Goal: Transaction & Acquisition: Book appointment/travel/reservation

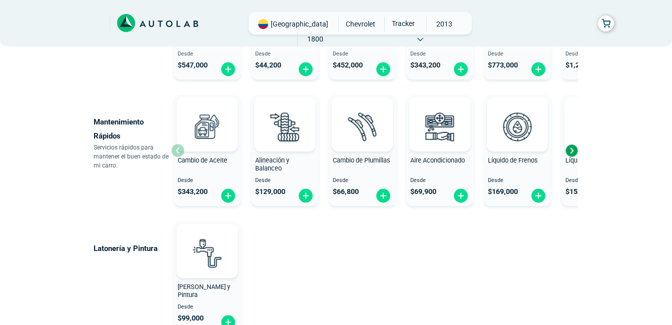
scroll to position [575, 0]
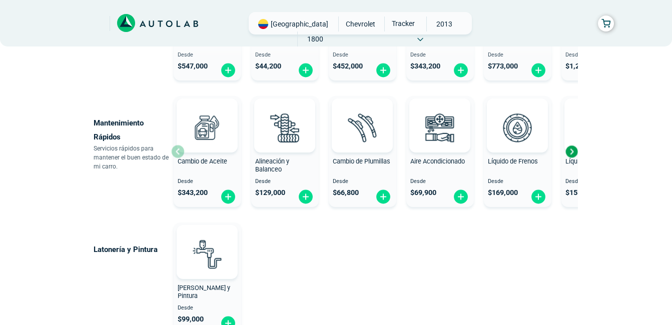
click at [407, 174] on div "Aire Acondicionado" at bounding box center [440, 168] width 68 height 20
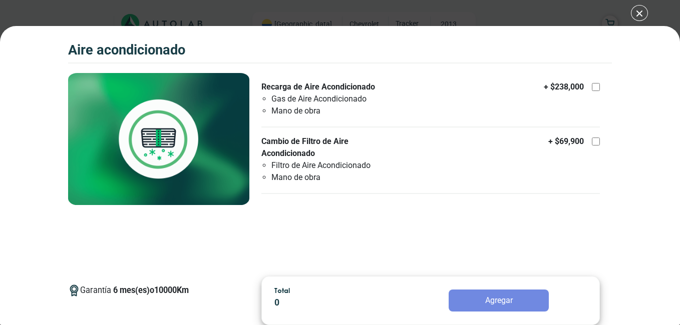
click at [442, 227] on div "Garantía 6 mes(es) o 10000 Km Recarga de Aire Acondicionado Gas de Aire Acondic…" at bounding box center [430, 171] width 362 height 196
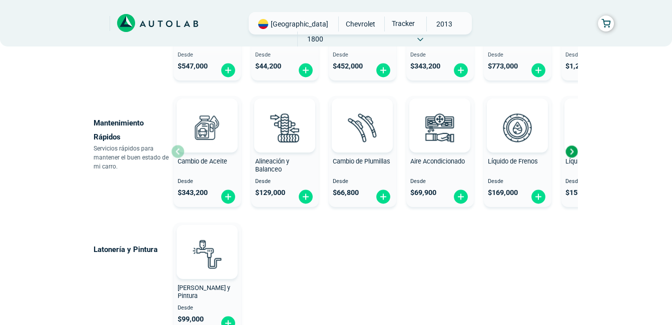
click at [571, 151] on div "Next slide" at bounding box center [571, 151] width 15 height 15
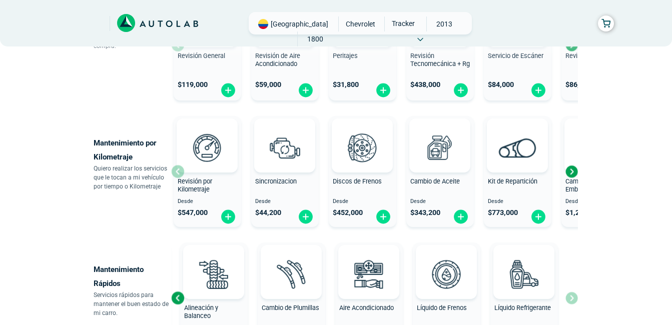
scroll to position [416, 0]
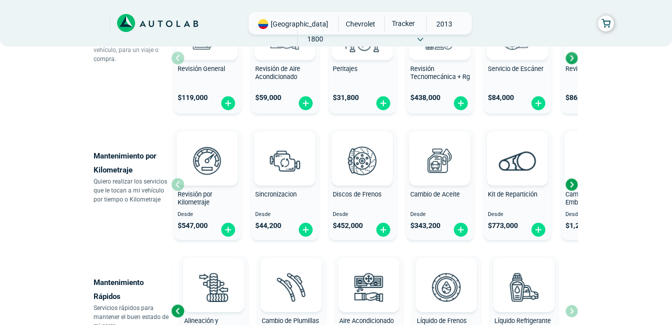
click at [572, 184] on div "Next slide" at bounding box center [571, 184] width 15 height 15
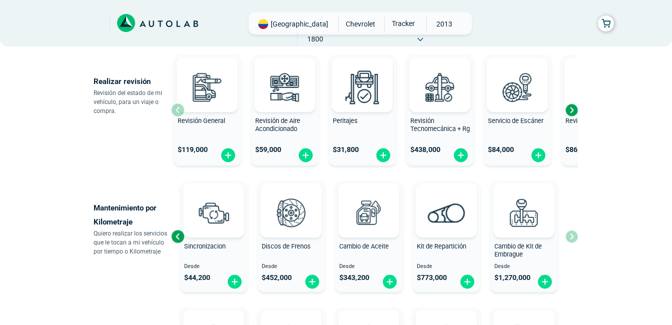
scroll to position [311, 0]
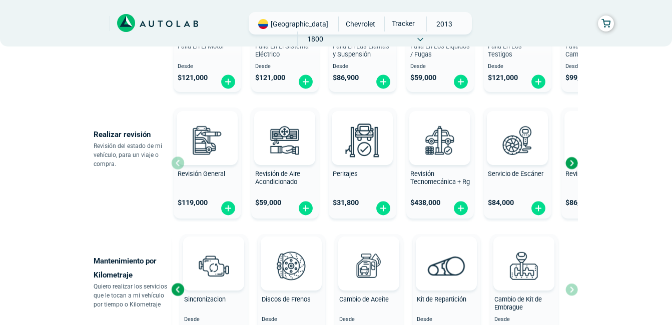
click at [569, 165] on div "Next slide" at bounding box center [571, 163] width 15 height 15
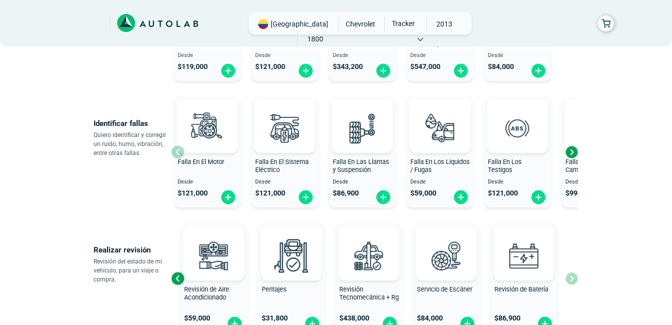
scroll to position [194, 0]
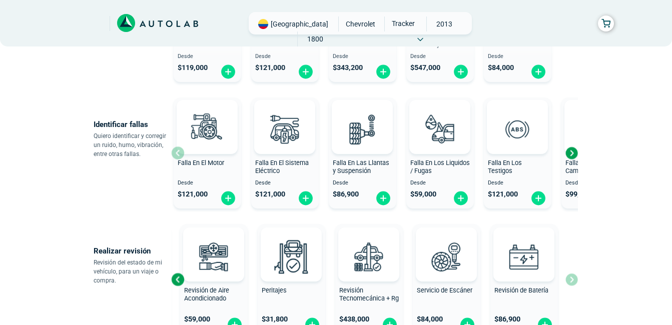
click at [574, 152] on div "Next slide" at bounding box center [571, 153] width 15 height 15
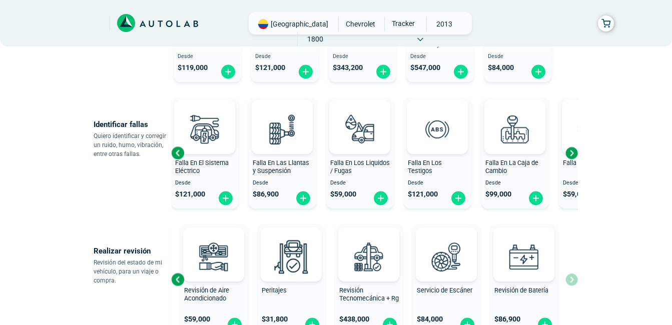
click at [570, 154] on div "Next slide" at bounding box center [571, 153] width 15 height 15
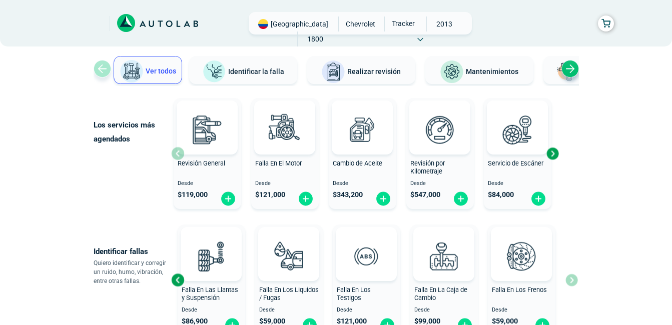
scroll to position [62, 0]
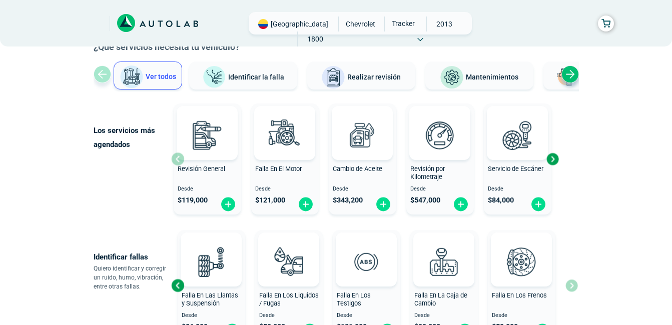
click at [552, 162] on div "Next slide" at bounding box center [552, 159] width 15 height 15
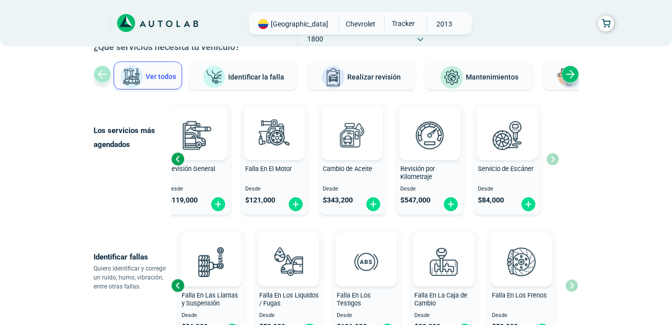
click at [565, 78] on div "Next slide" at bounding box center [570, 75] width 18 height 18
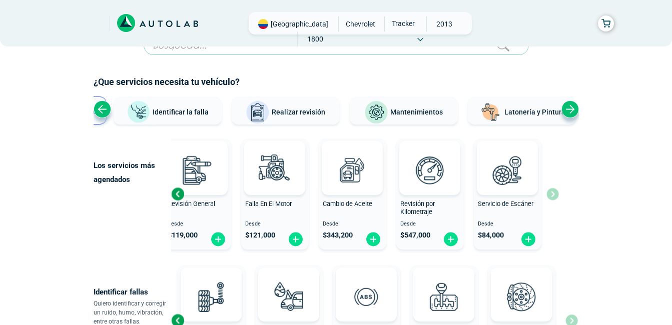
scroll to position [0, 0]
